Goal: Find specific page/section: Find specific page/section

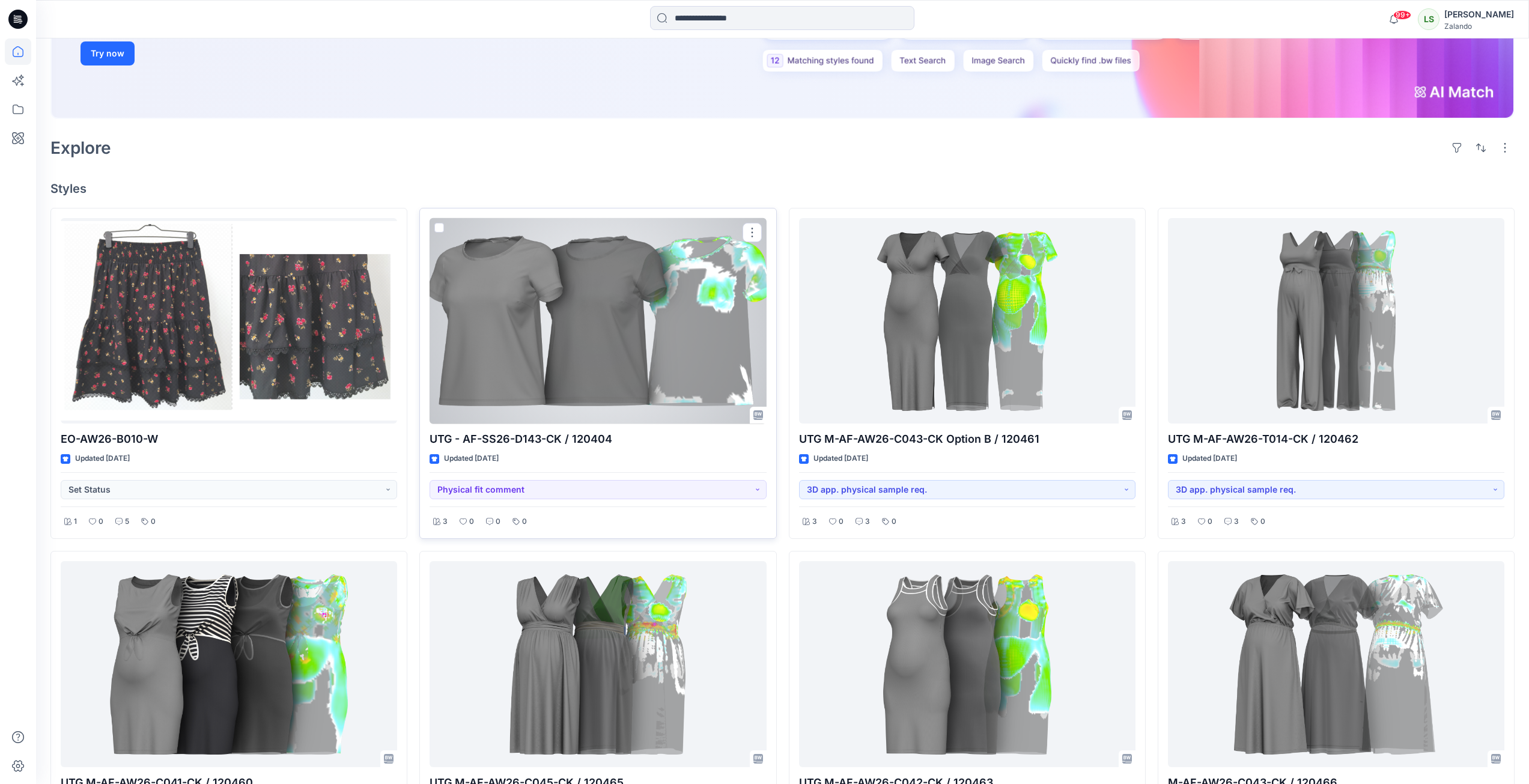
scroll to position [240, 0]
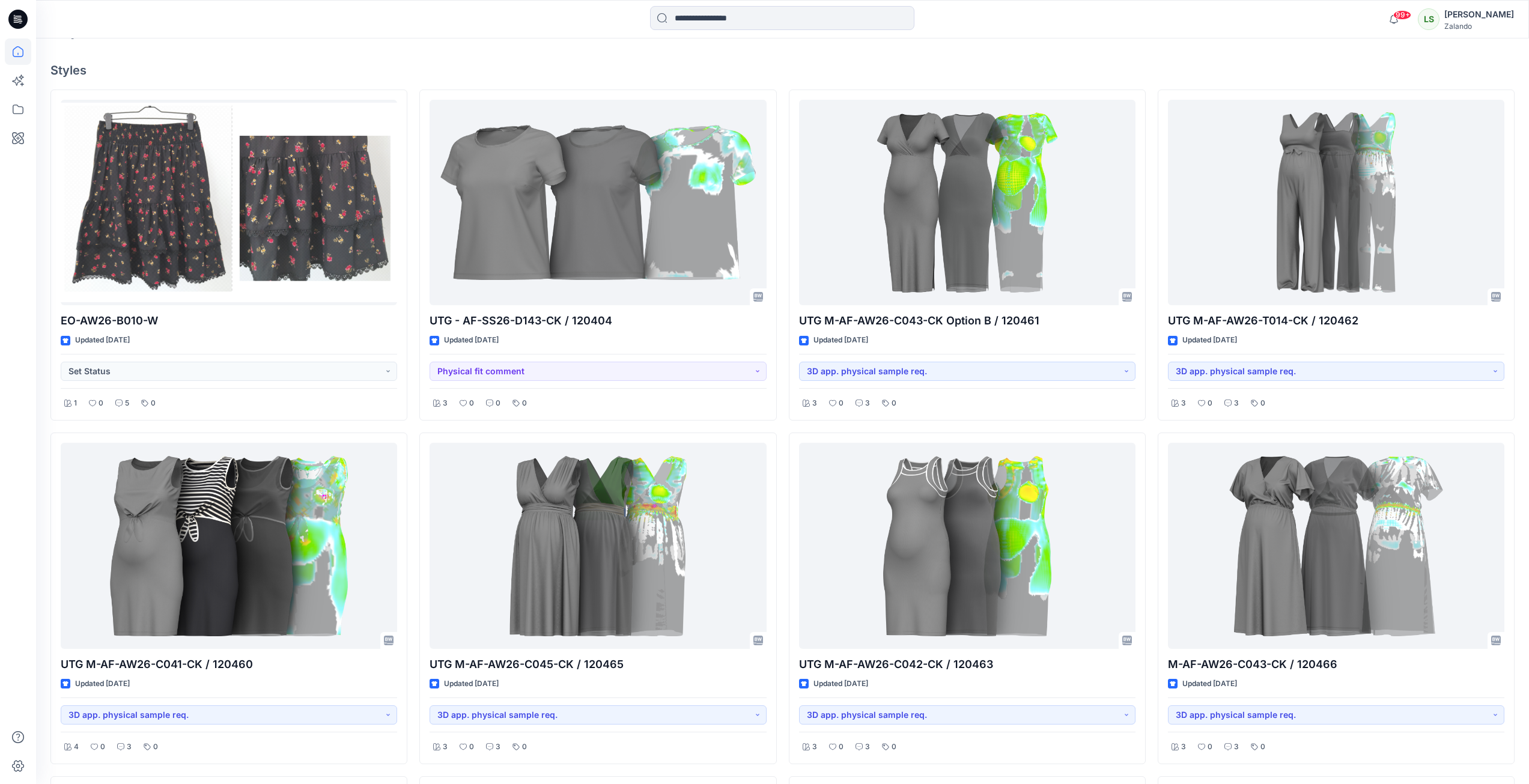
scroll to position [361, 0]
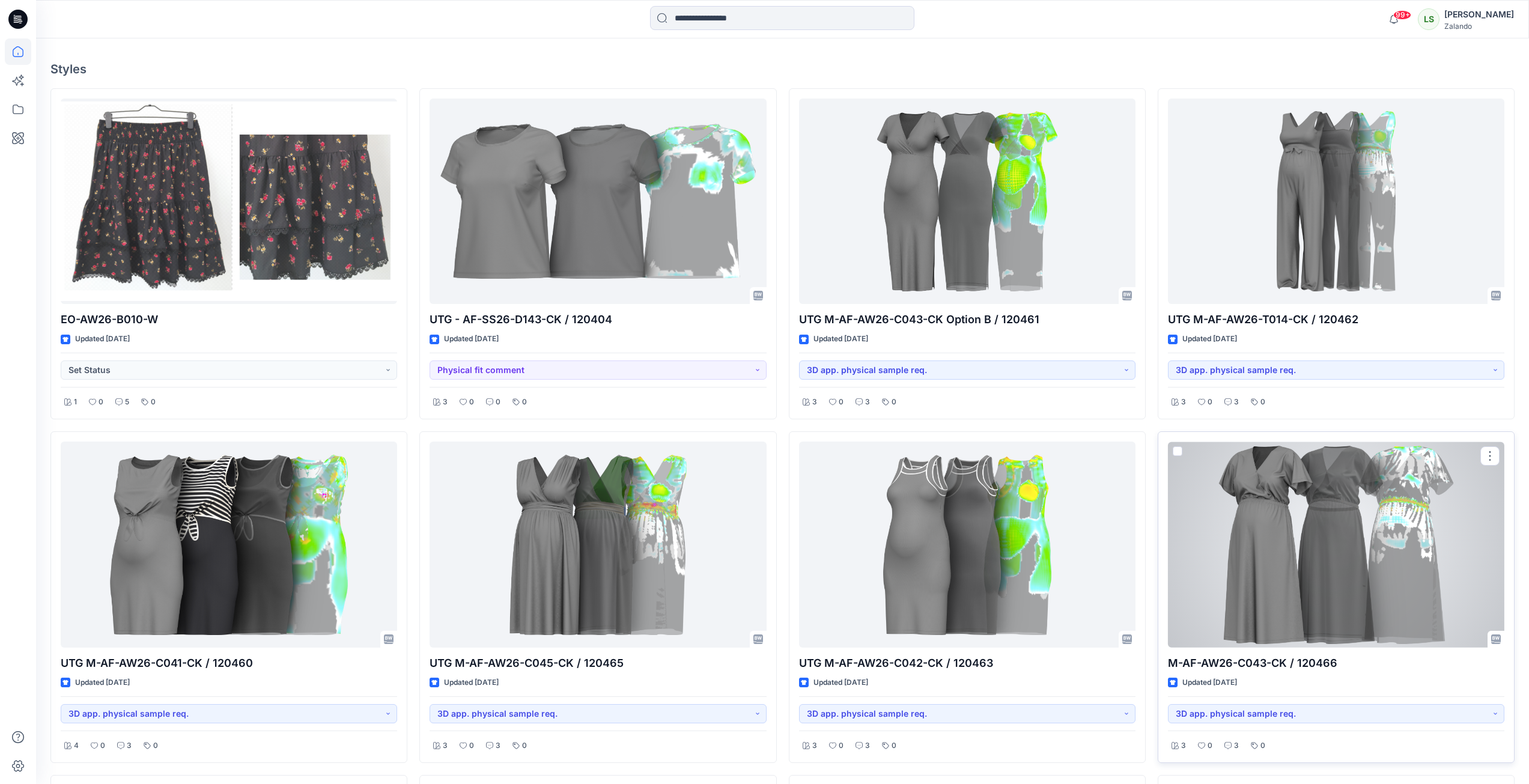
click at [1311, 506] on div at bounding box center [1336, 545] width 336 height 206
